Goal: Information Seeking & Learning: Compare options

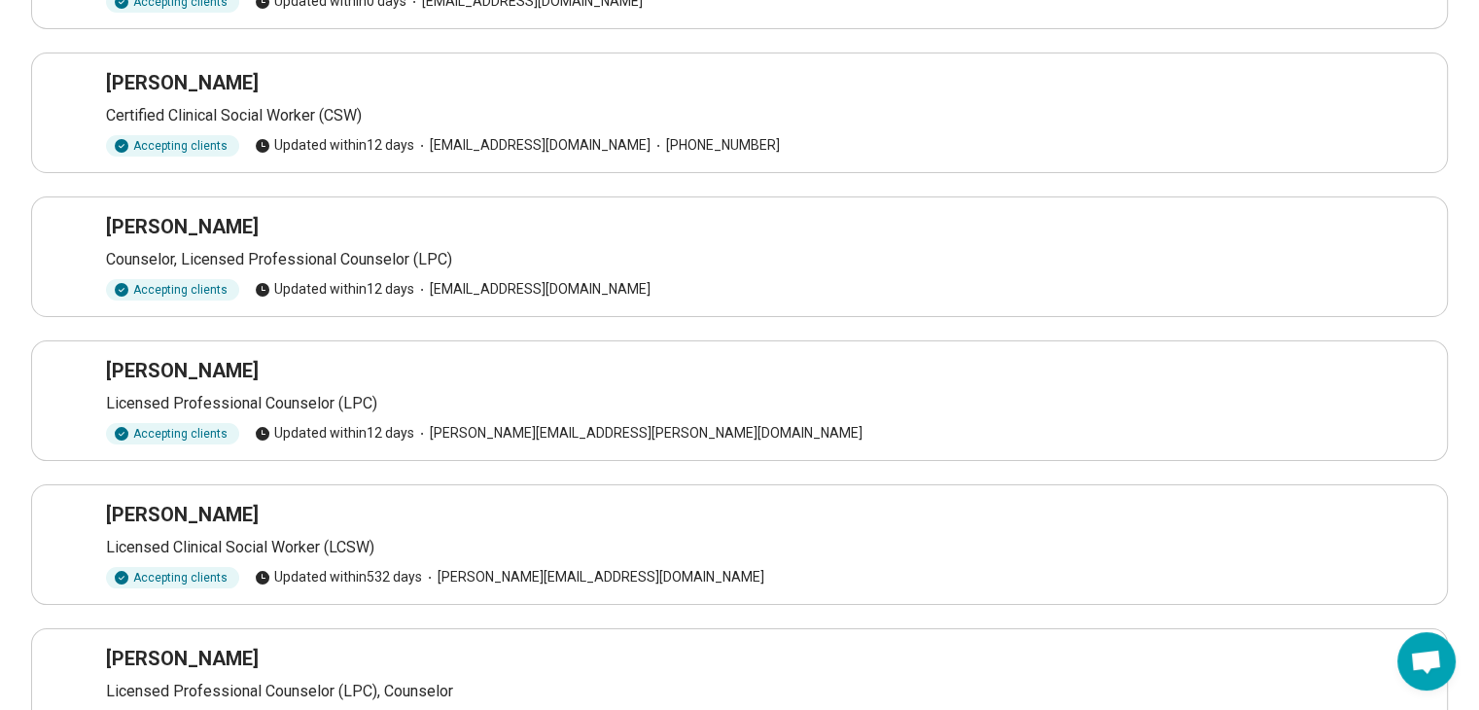
scroll to position [363, 0]
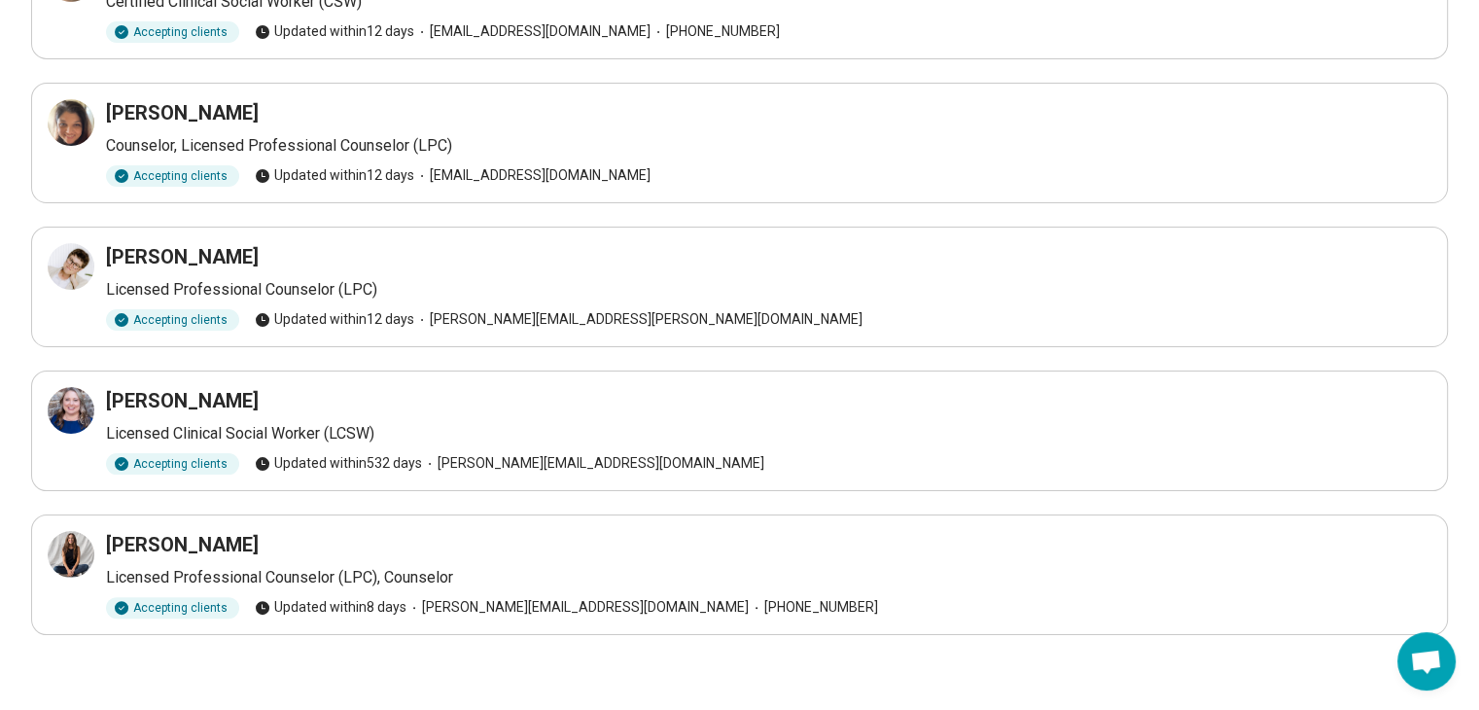
click at [184, 545] on h3 "Sarah Moore" at bounding box center [182, 544] width 153 height 27
click at [71, 549] on icon at bounding box center [75, 549] width 9 height 9
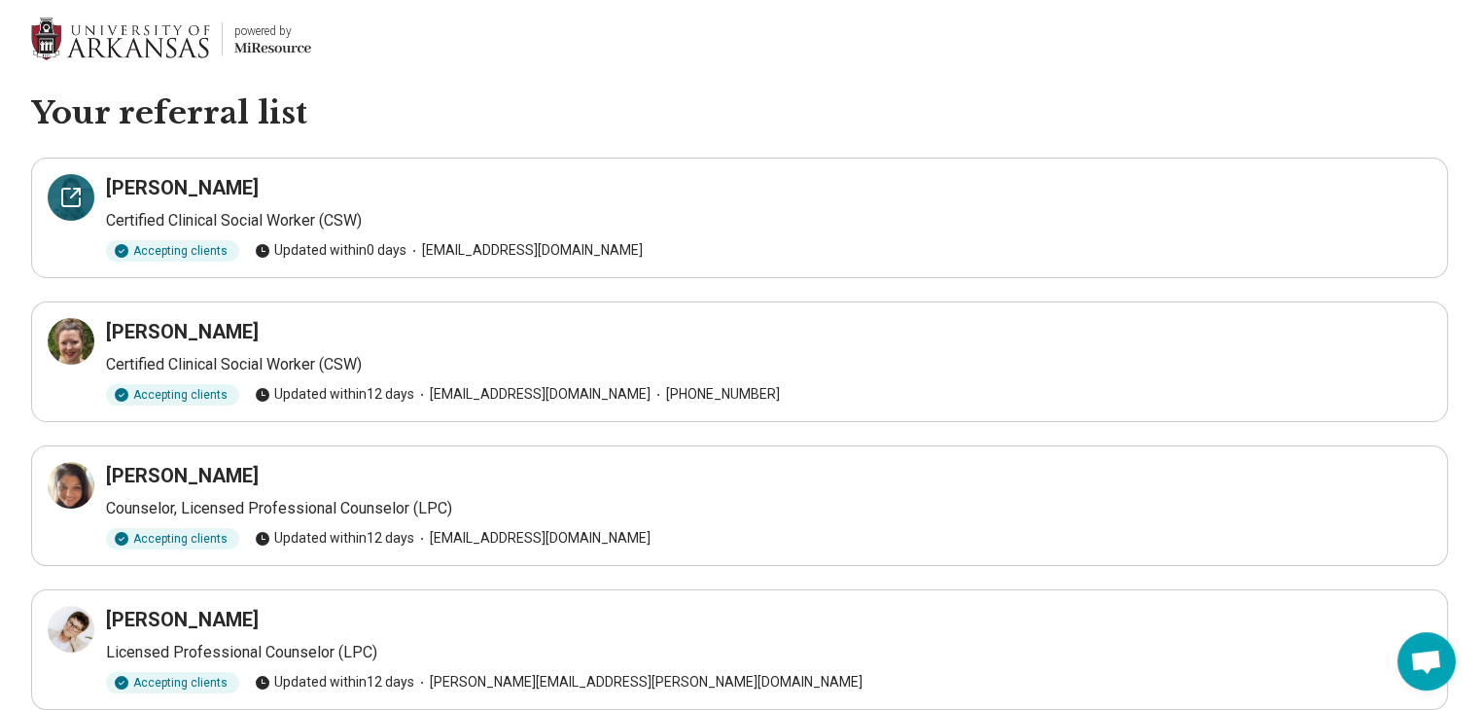
click at [62, 190] on icon at bounding box center [71, 198] width 18 height 18
click at [79, 333] on icon at bounding box center [77, 336] width 6 height 6
click at [53, 476] on div at bounding box center [71, 485] width 47 height 47
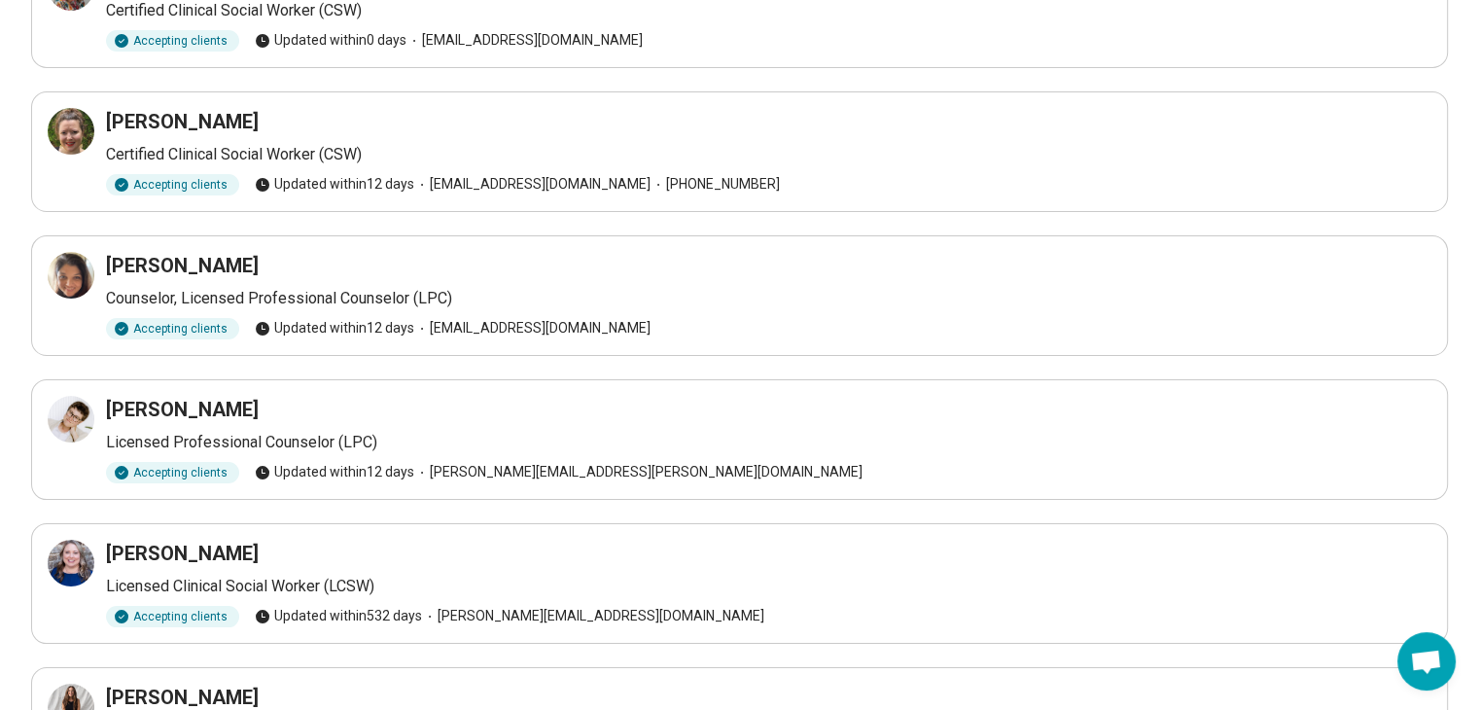
scroll to position [222, 0]
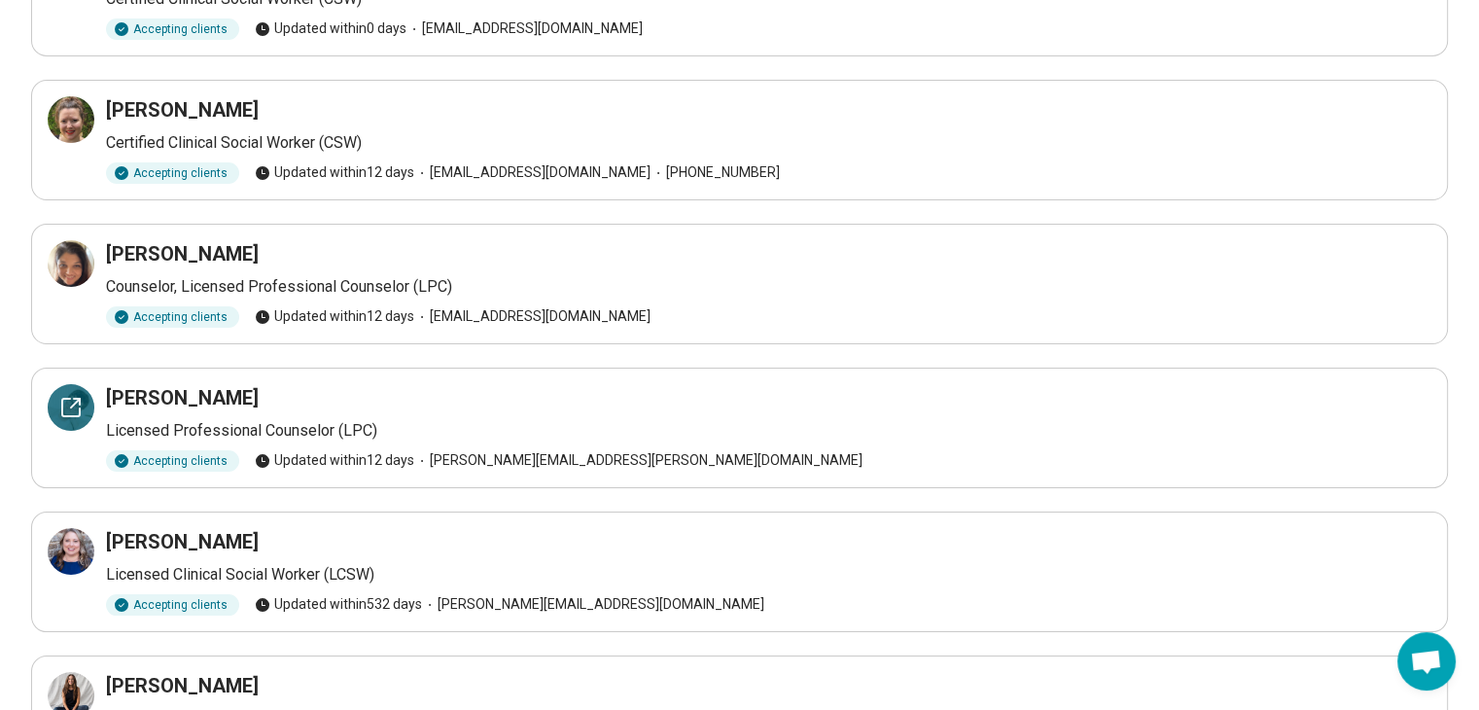
click at [53, 394] on div at bounding box center [71, 407] width 47 height 47
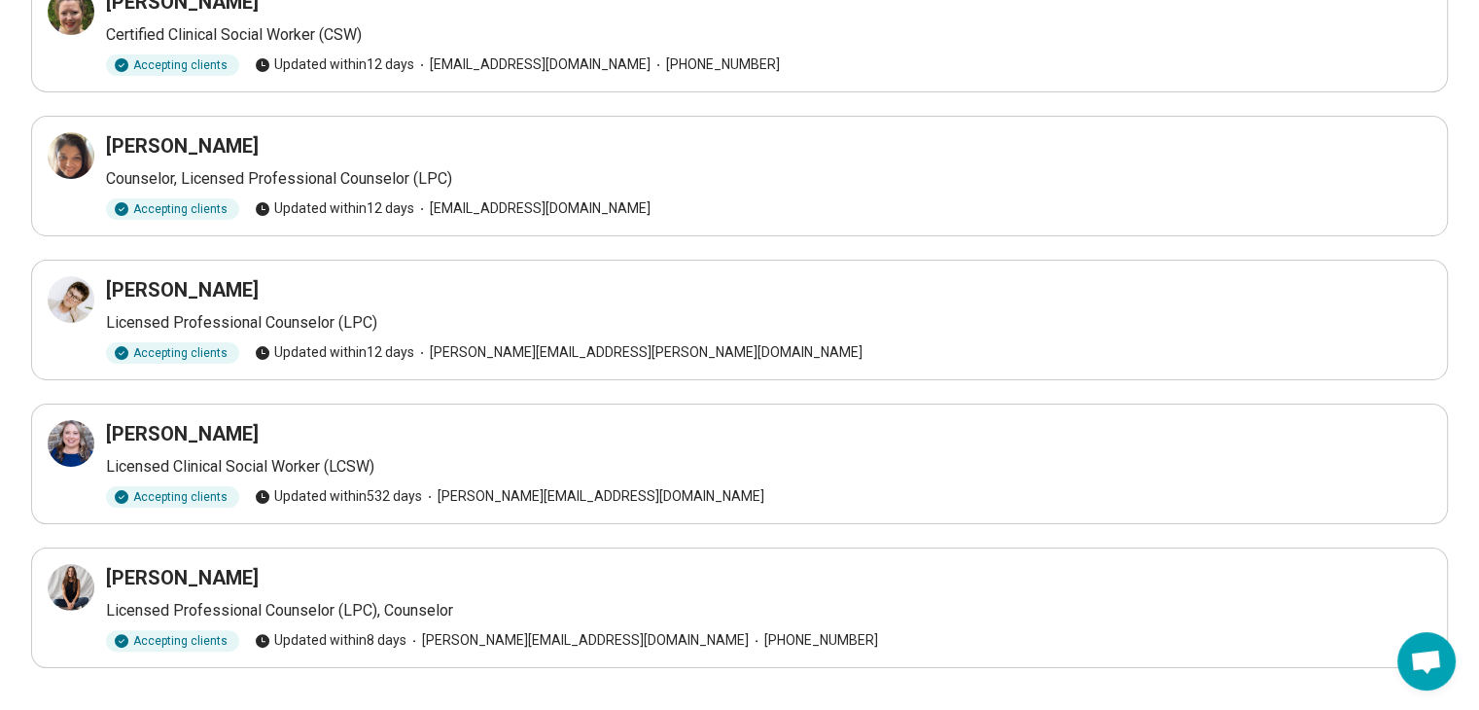
scroll to position [331, 0]
click at [69, 450] on icon at bounding box center [70, 442] width 23 height 23
click at [68, 582] on icon at bounding box center [70, 586] width 23 height 23
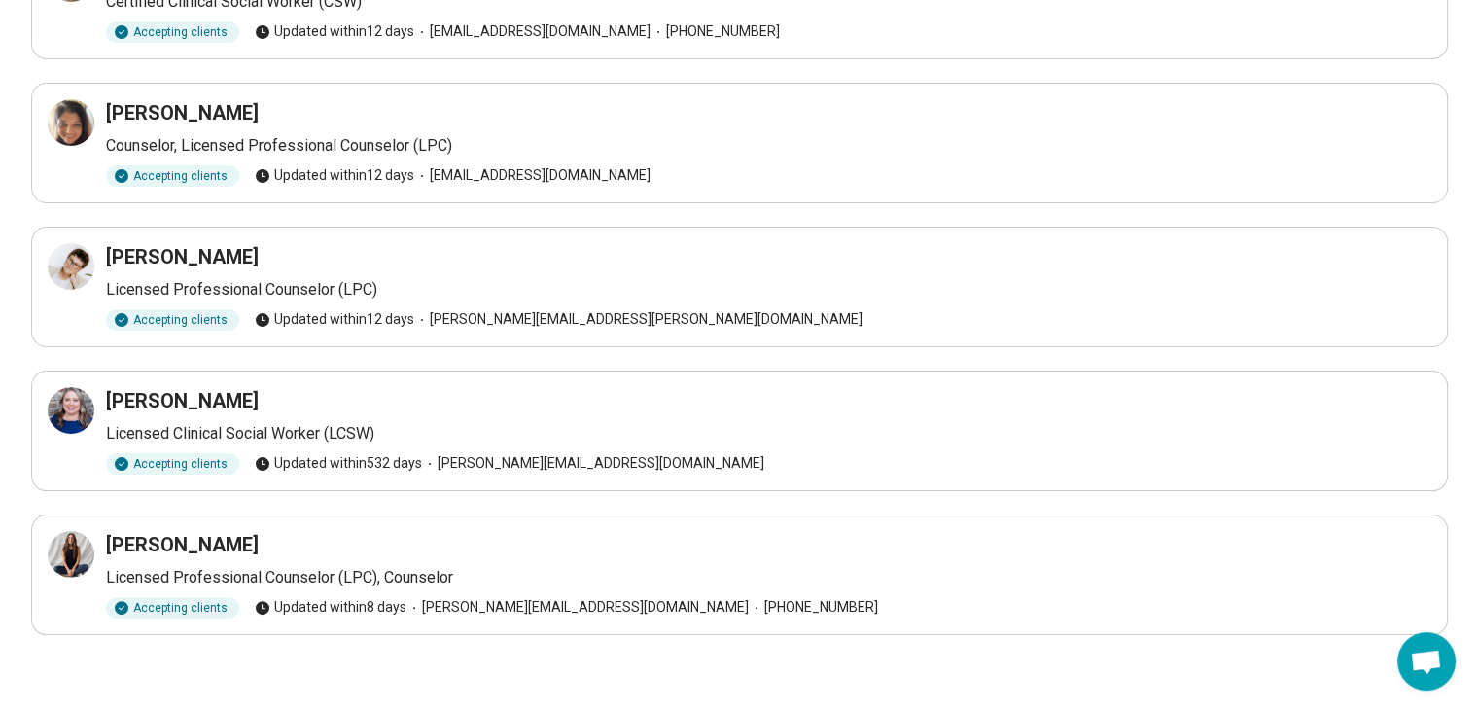
scroll to position [0, 0]
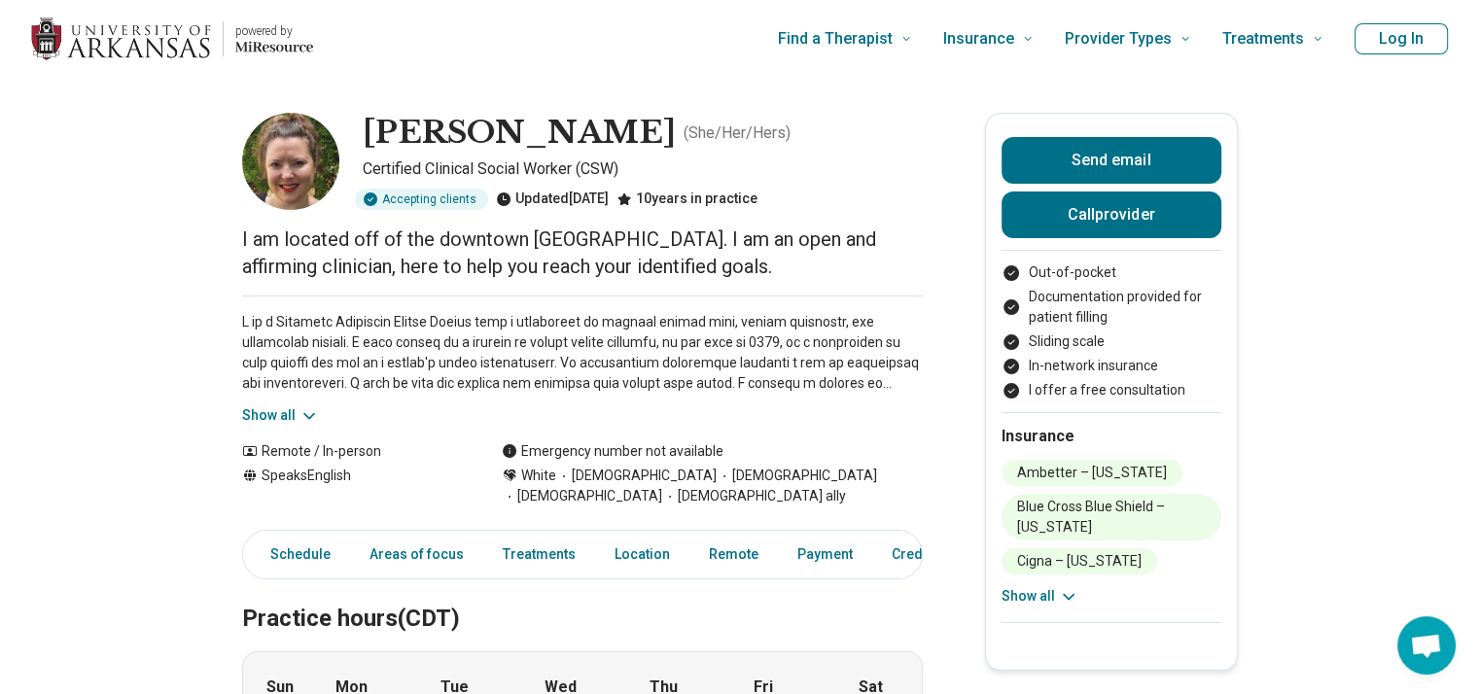
click at [305, 414] on icon at bounding box center [308, 415] width 19 height 19
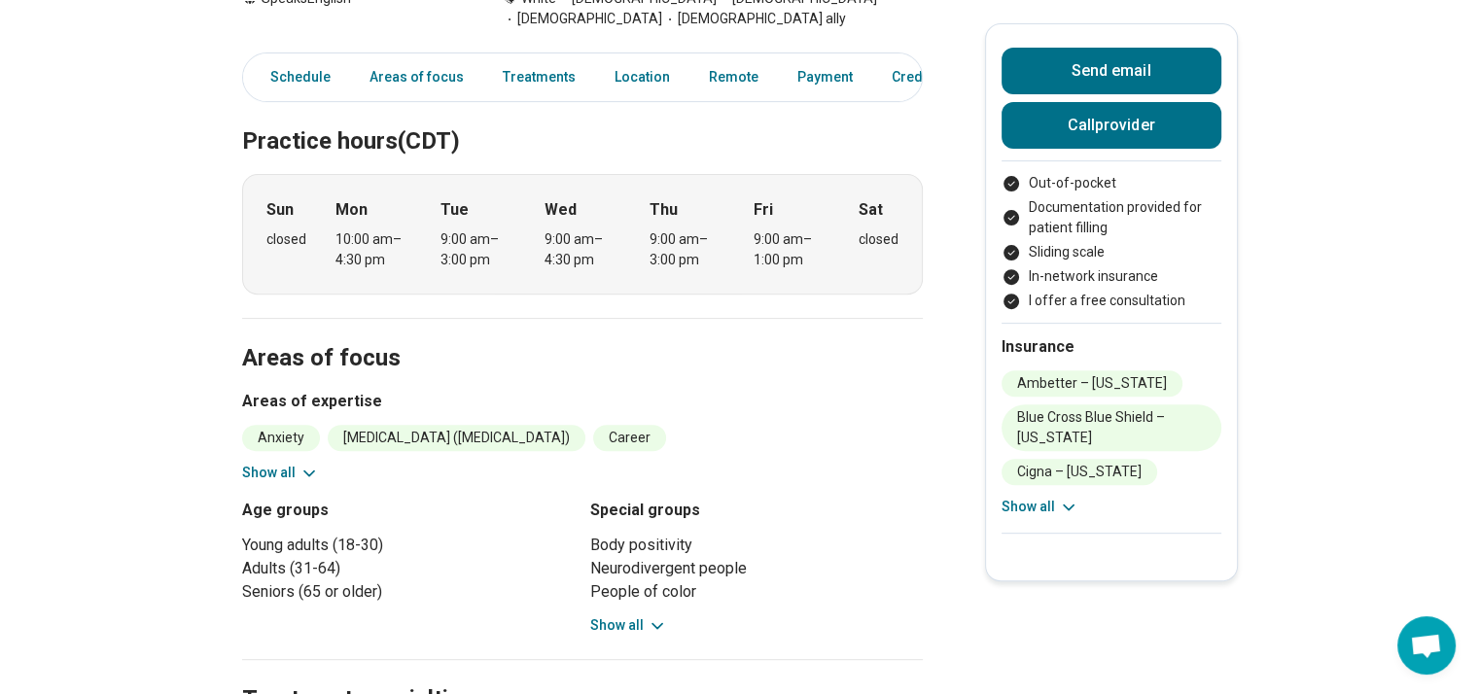
scroll to position [663, 0]
click at [308, 465] on icon at bounding box center [308, 471] width 19 height 19
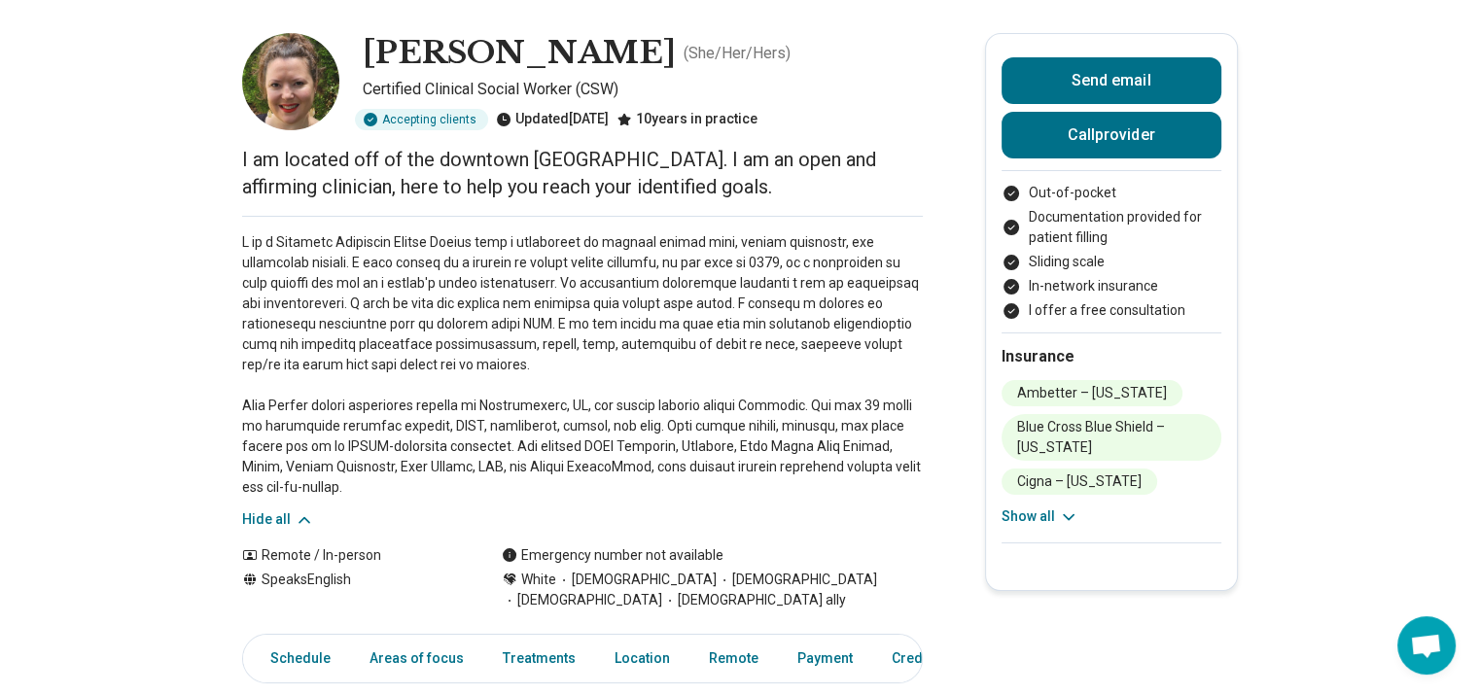
scroll to position [0, 0]
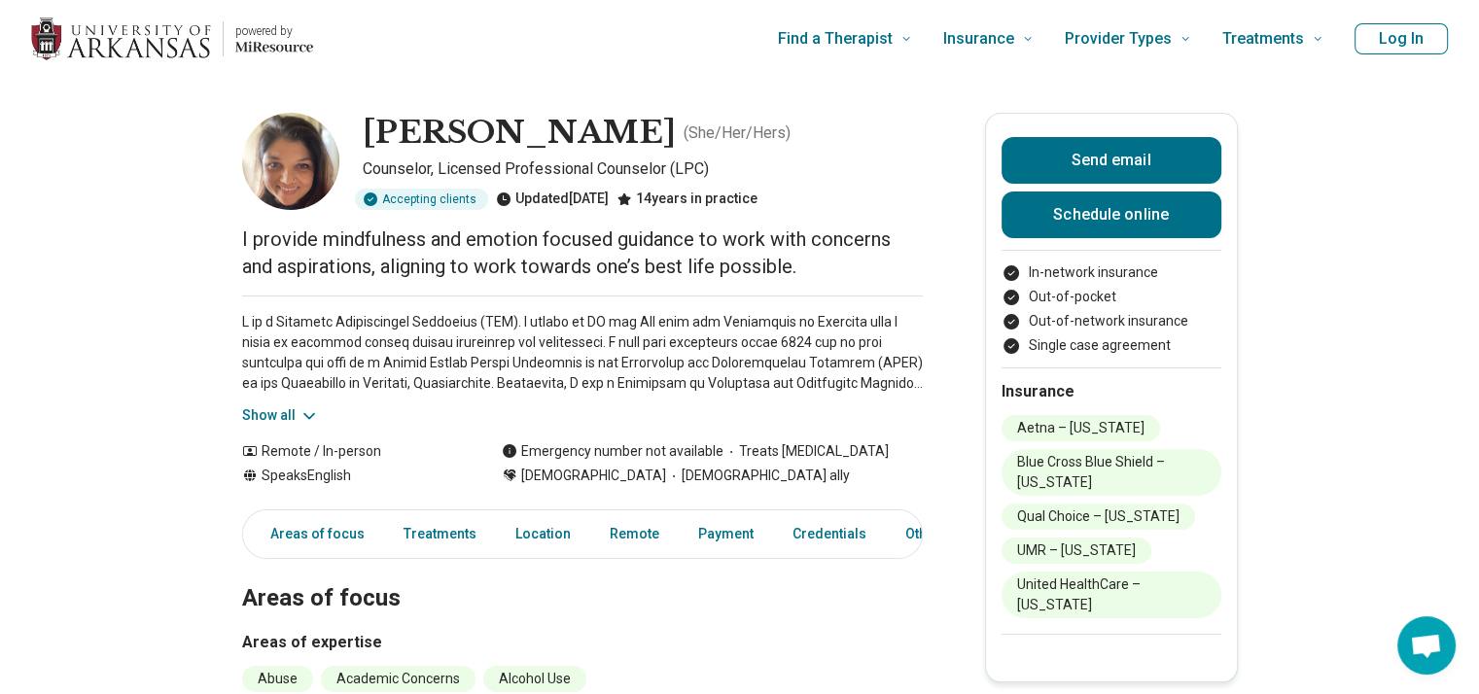
click at [299, 414] on button "Show all" at bounding box center [280, 415] width 77 height 20
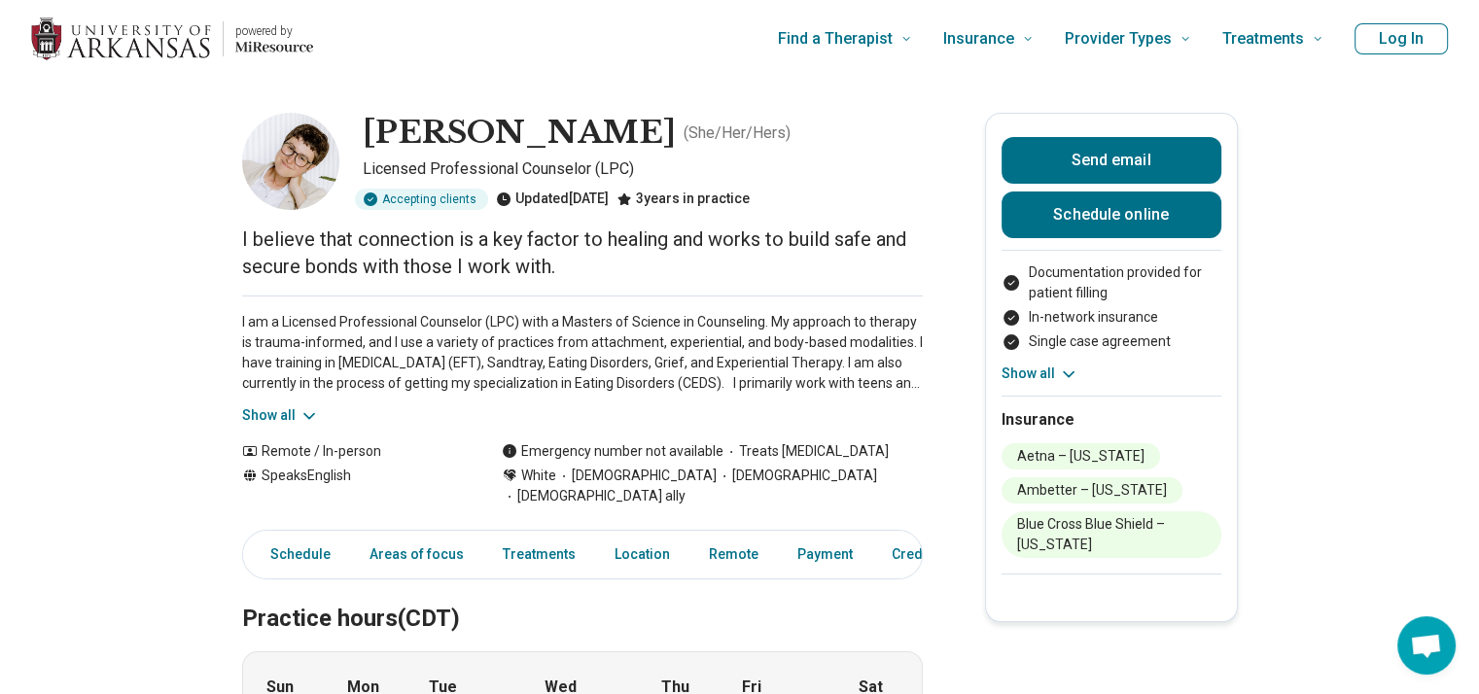
click at [259, 414] on button "Show all" at bounding box center [280, 415] width 77 height 20
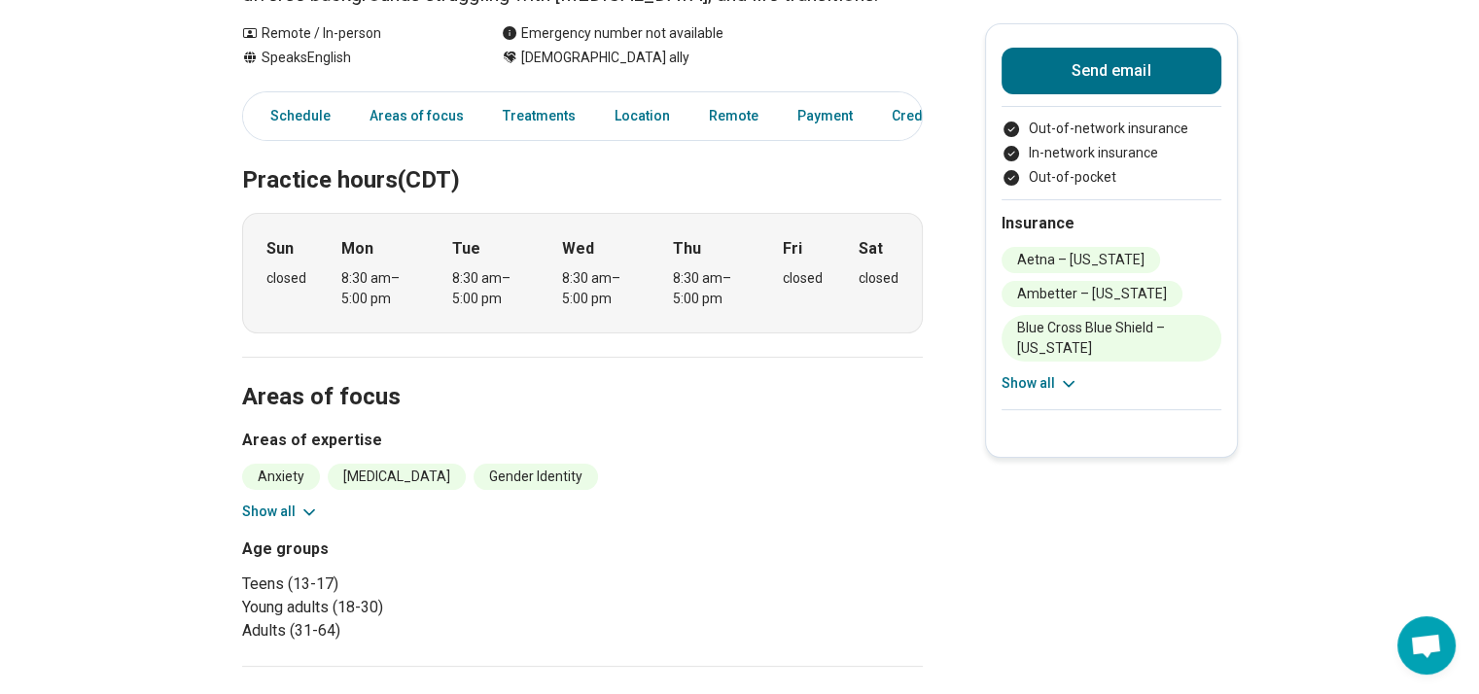
scroll to position [272, 0]
click at [293, 509] on button "Show all" at bounding box center [280, 512] width 77 height 20
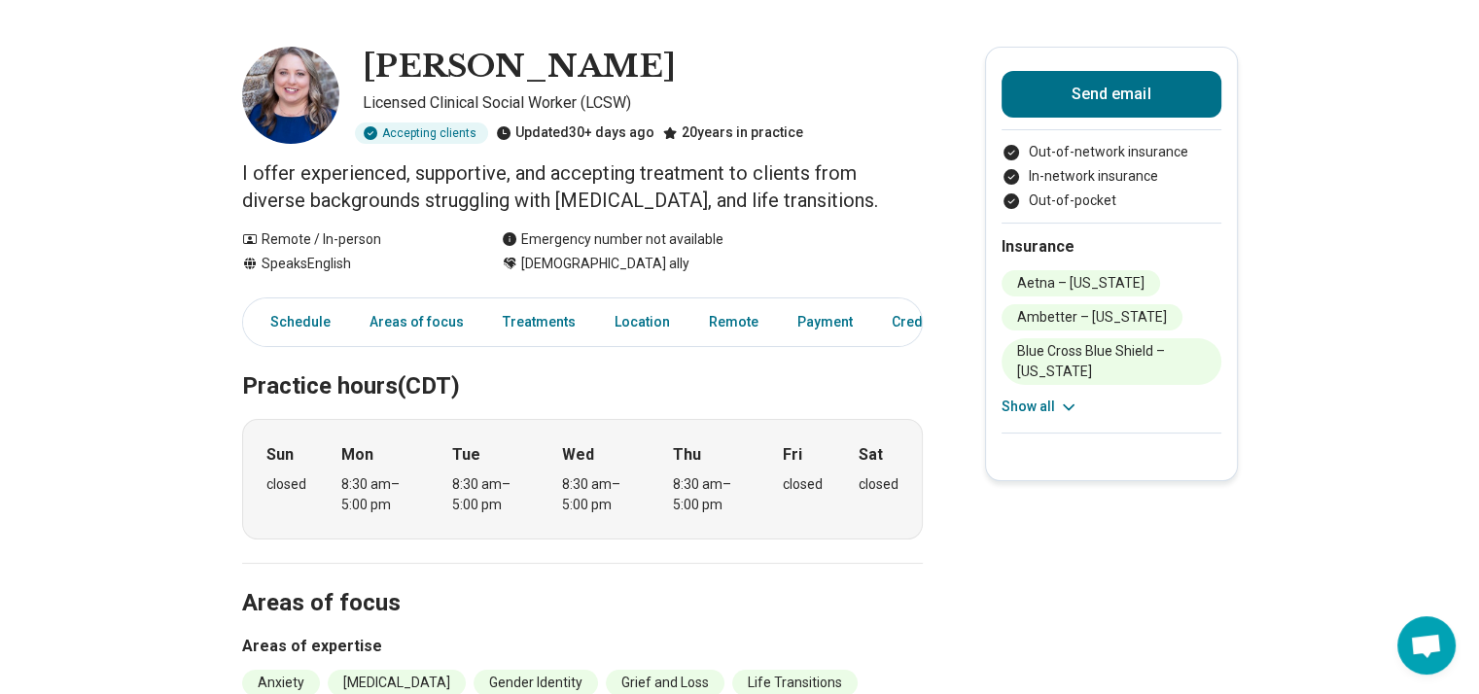
scroll to position [65, 0]
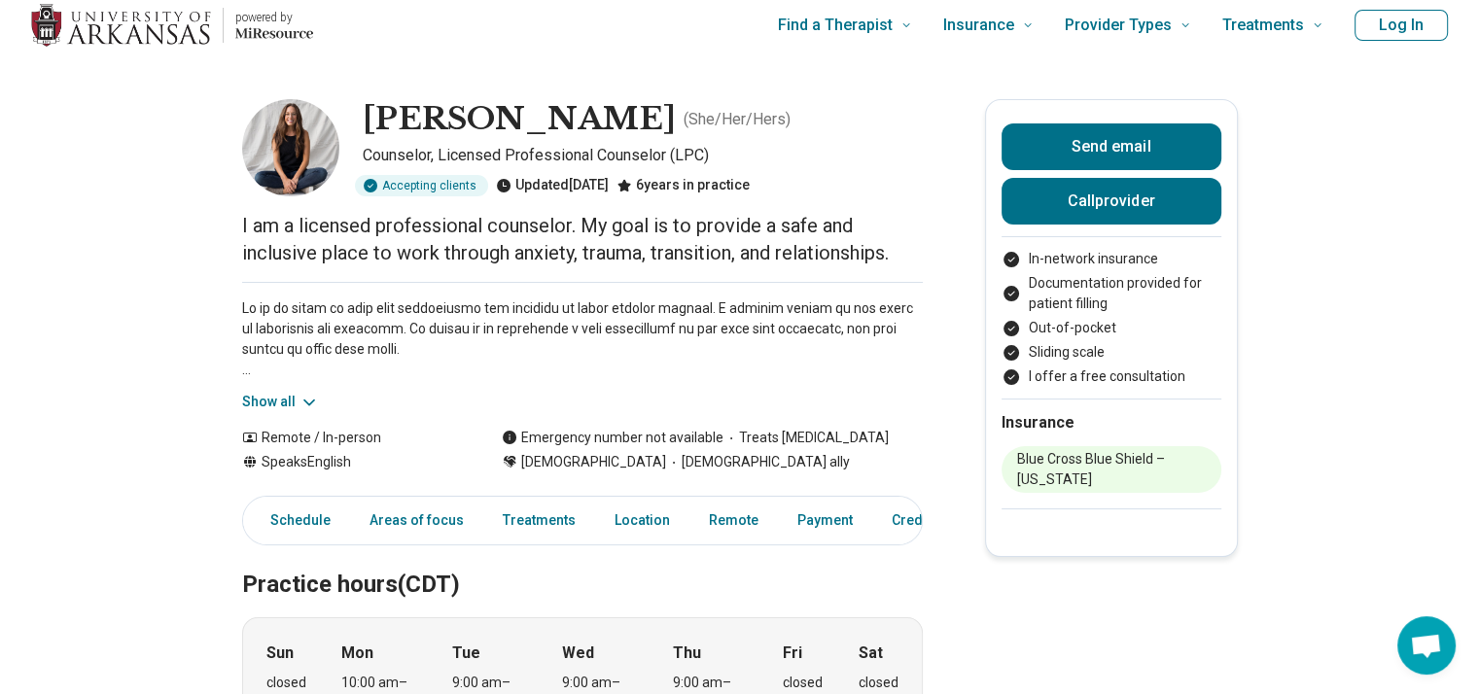
scroll to position [31, 0]
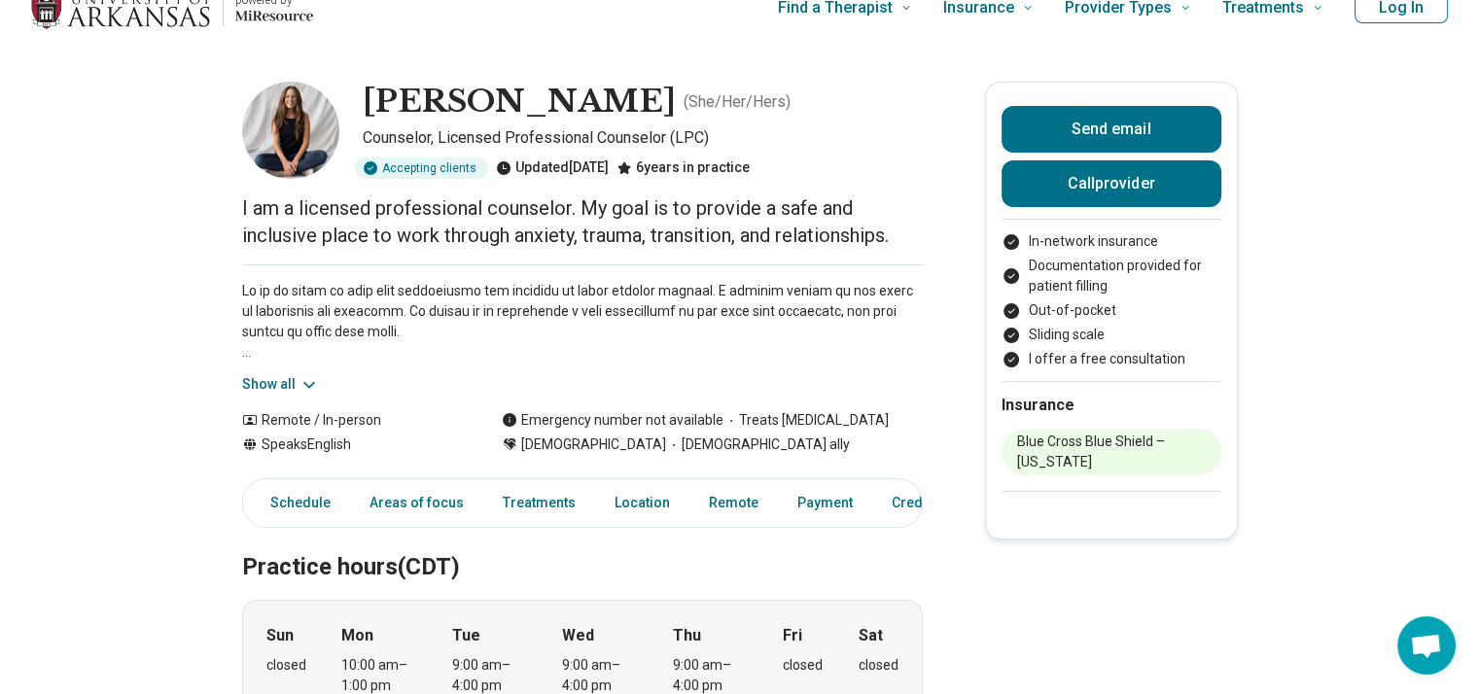
click at [303, 380] on icon at bounding box center [308, 384] width 19 height 19
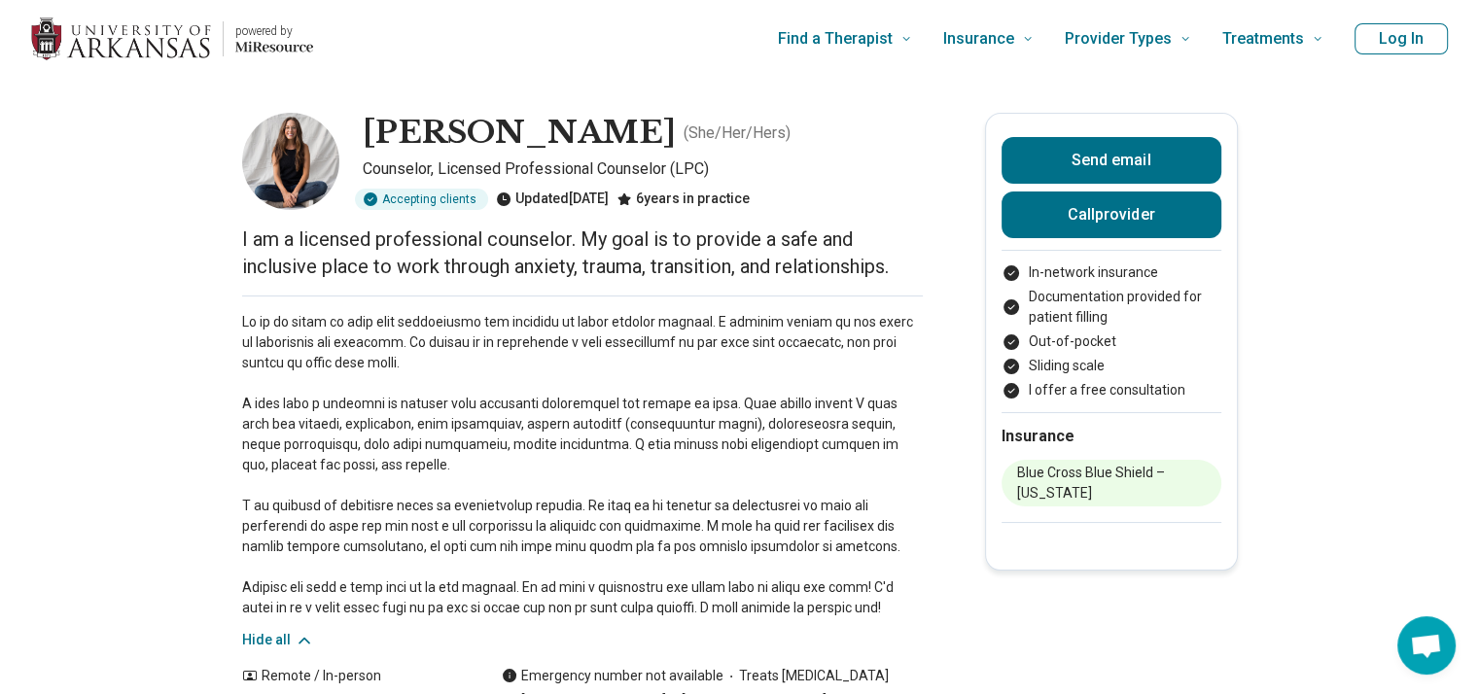
scroll to position [0, 0]
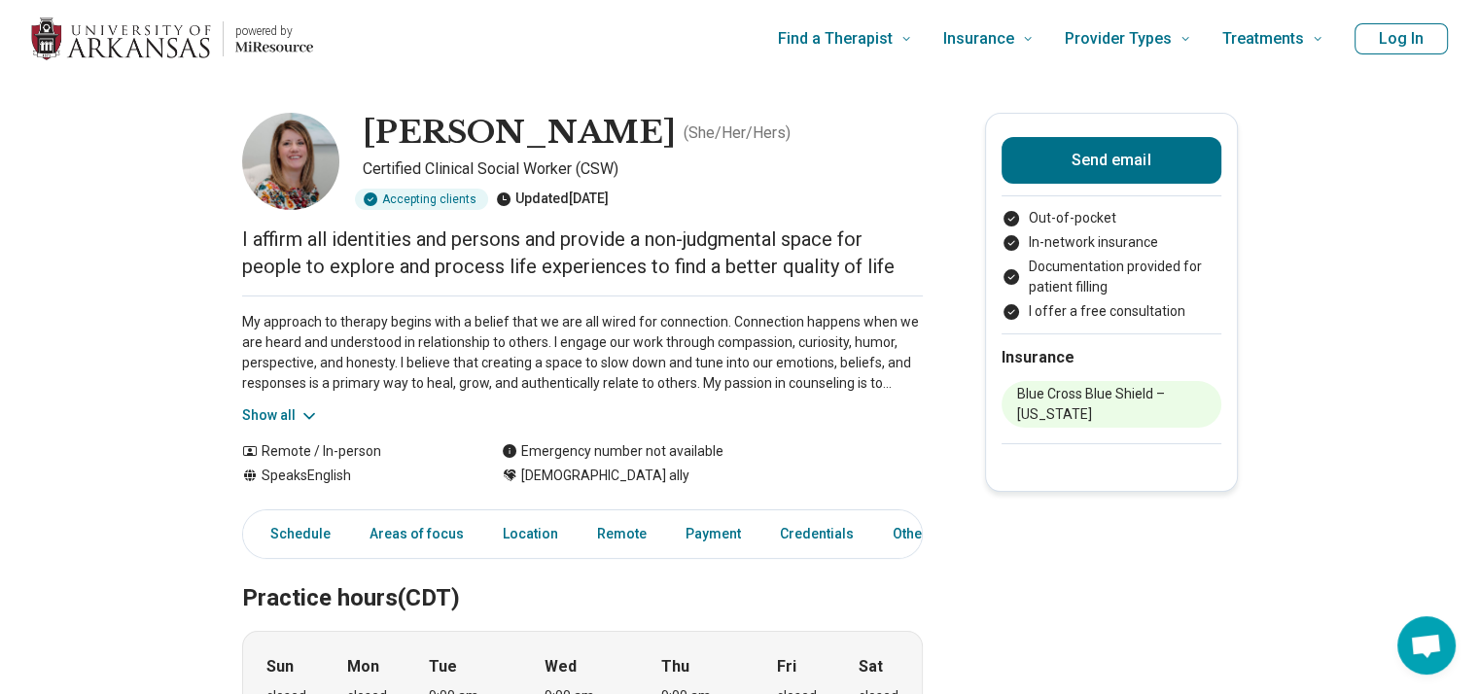
click at [292, 159] on img at bounding box center [290, 161] width 97 height 97
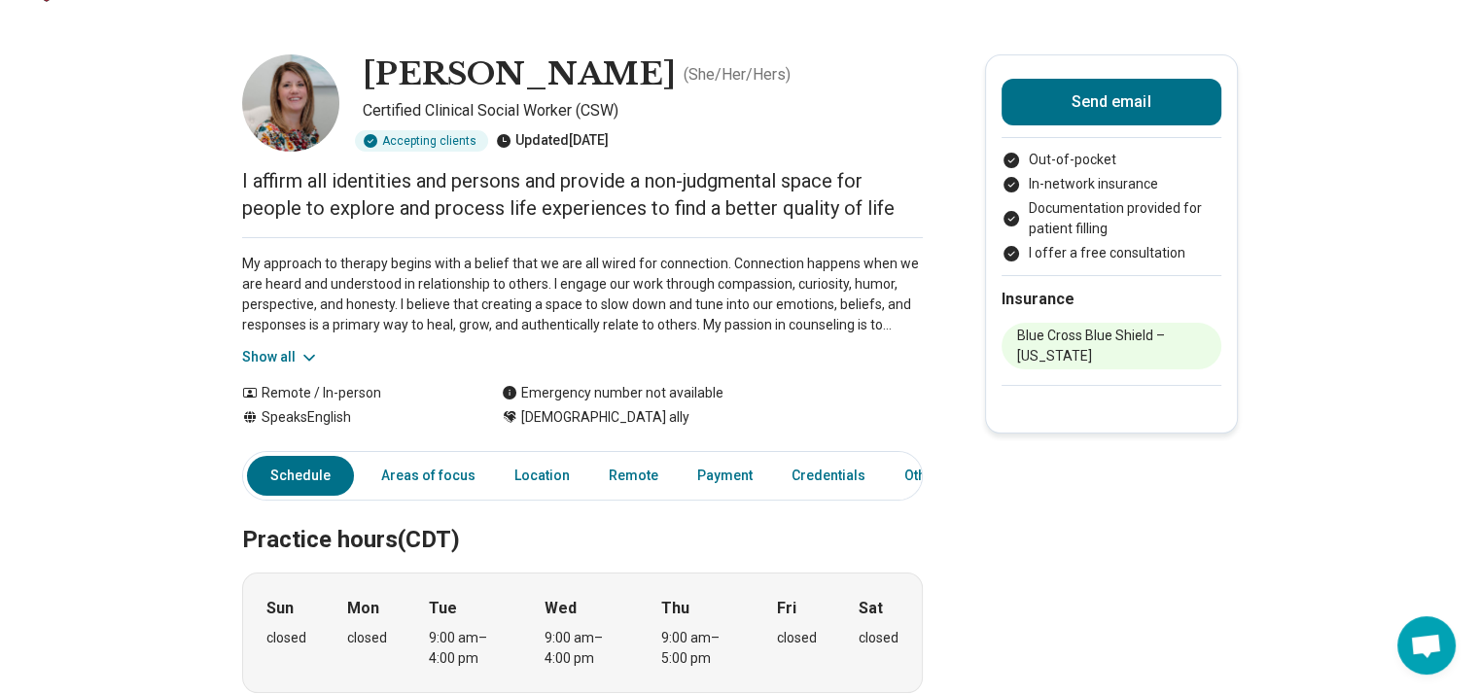
scroll to position [62, 0]
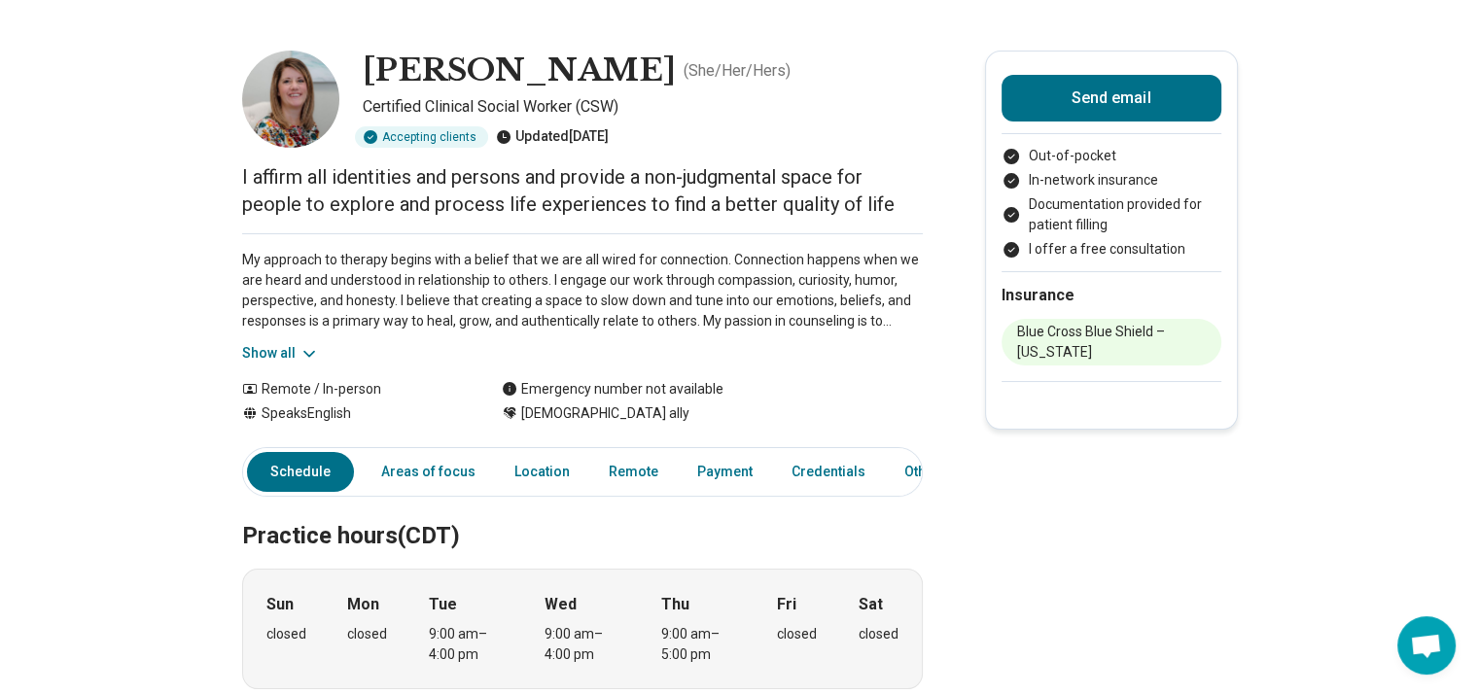
click at [300, 345] on button "Show all" at bounding box center [280, 353] width 77 height 20
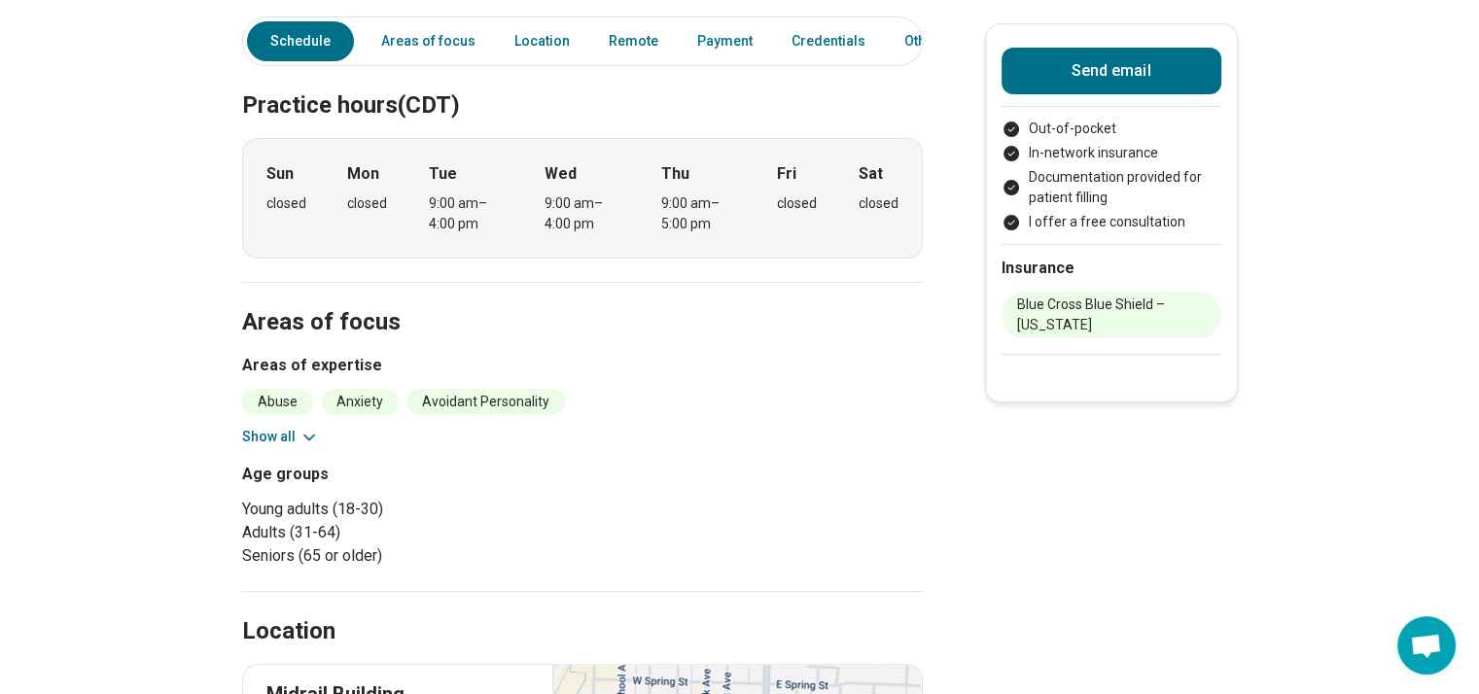
scroll to position [602, 0]
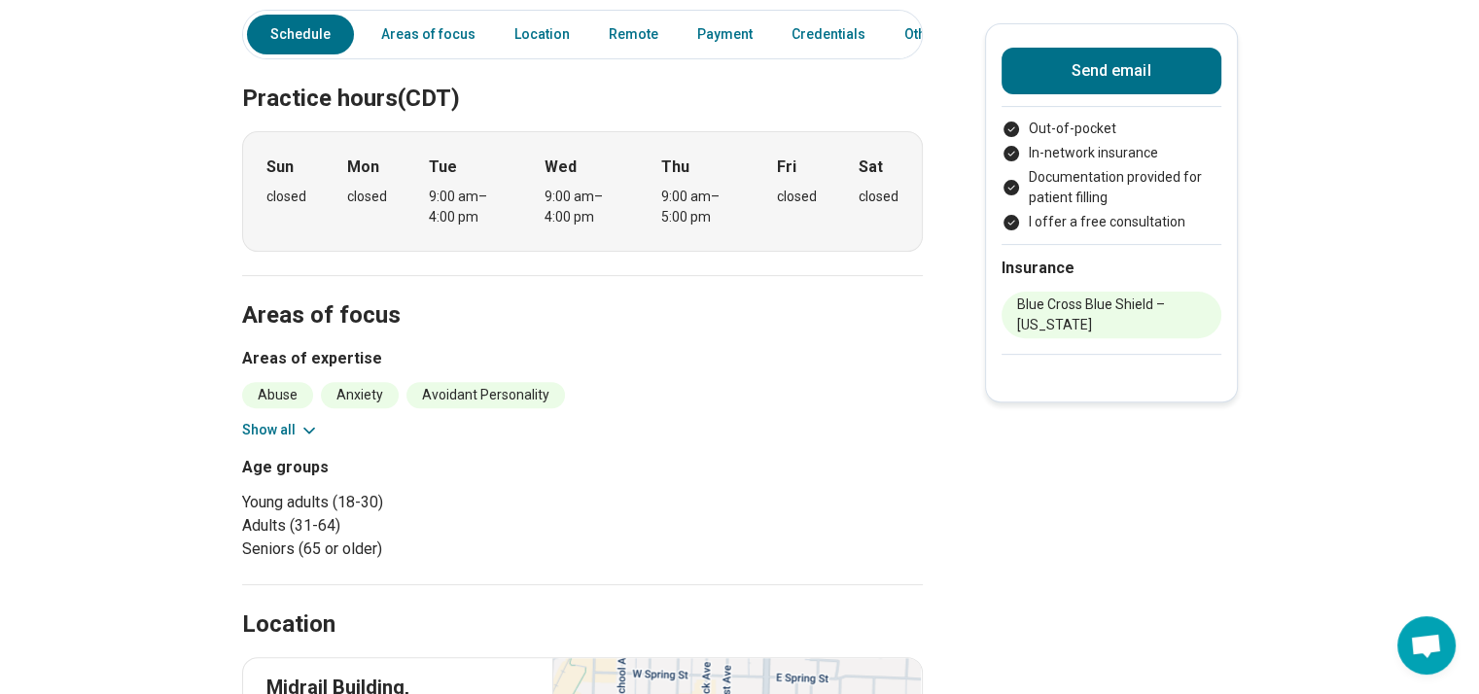
click at [264, 429] on button "Show all" at bounding box center [280, 430] width 77 height 20
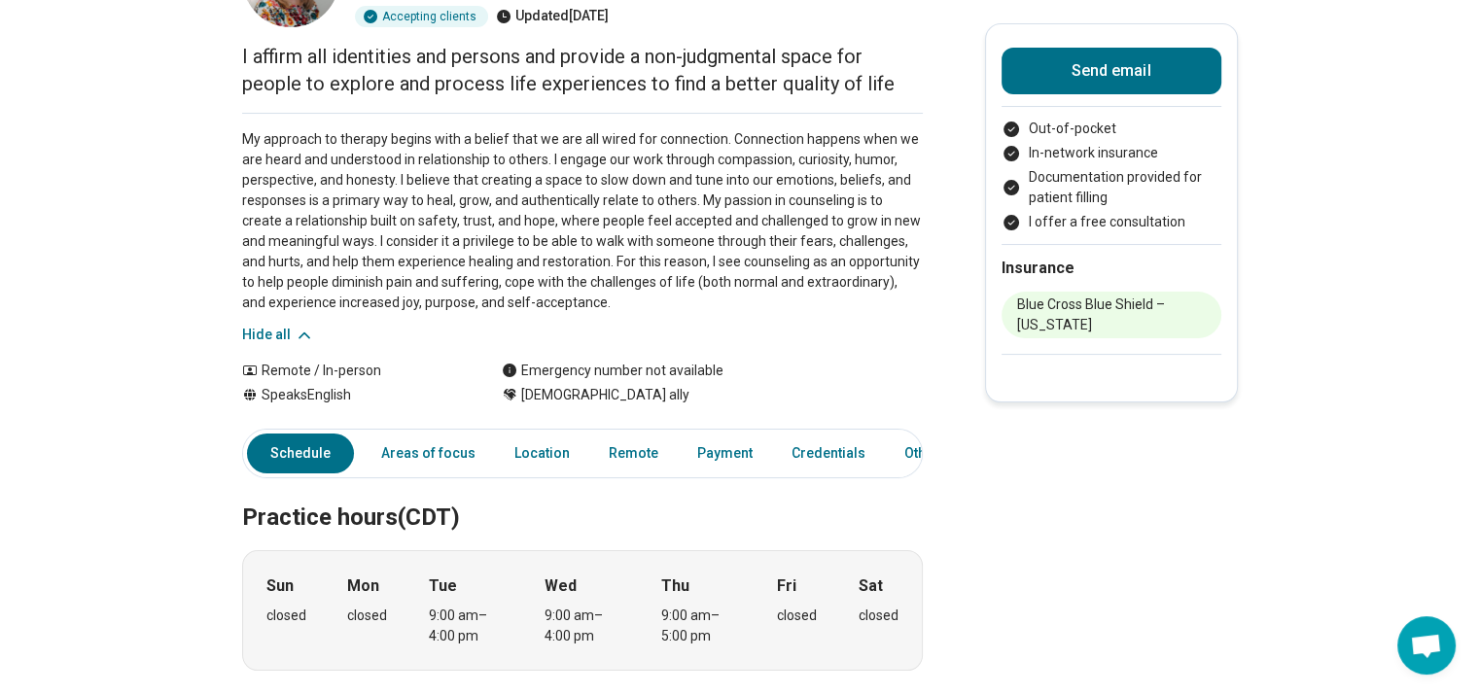
scroll to position [0, 0]
